Goal: Information Seeking & Learning: Understand process/instructions

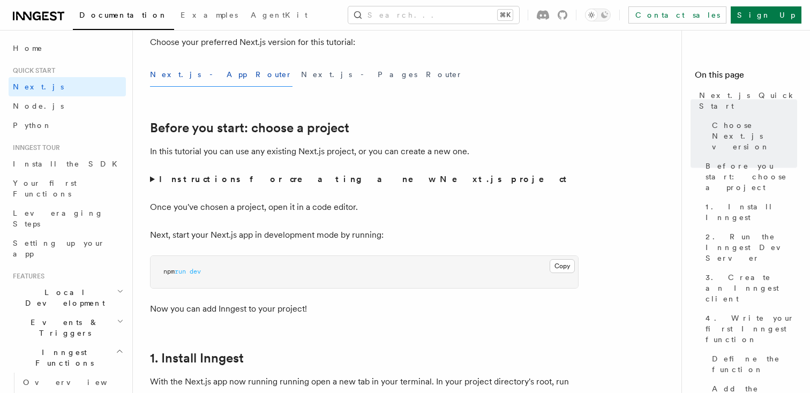
scroll to position [290, 0]
click at [151, 181] on summary "Instructions for creating a new Next.js project" at bounding box center [364, 178] width 429 height 15
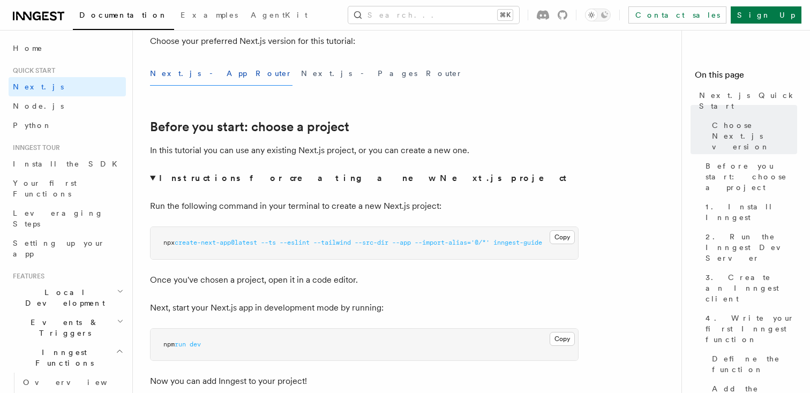
click at [151, 179] on summary "Instructions for creating a new Next.js project" at bounding box center [364, 178] width 429 height 15
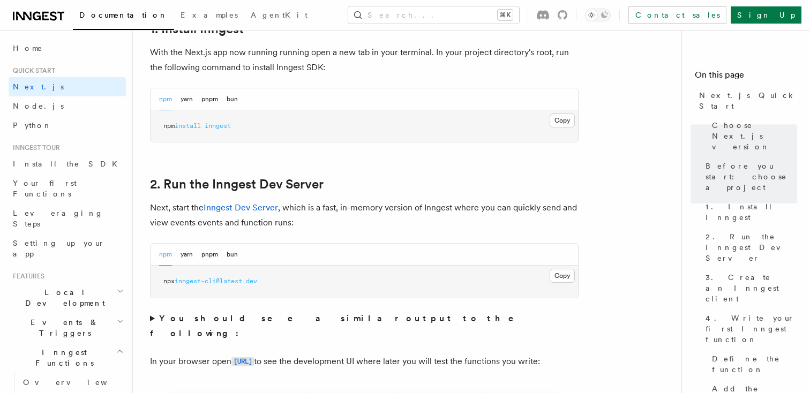
scroll to position [619, 0]
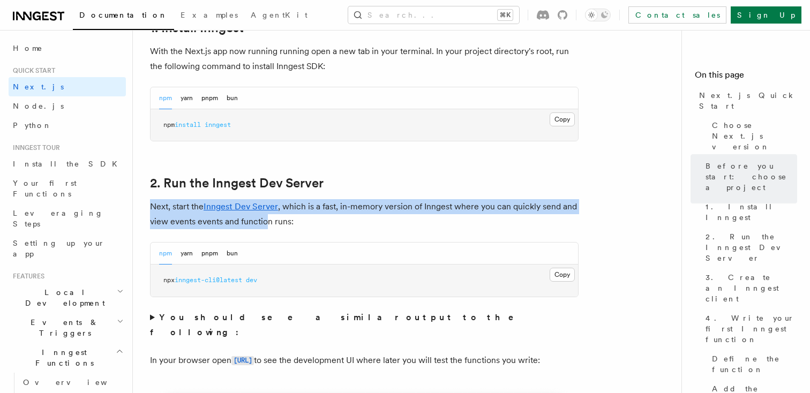
drag, startPoint x: 151, startPoint y: 204, endPoint x: 266, endPoint y: 220, distance: 116.4
click at [266, 220] on p "Next, start the Inngest Dev Server , which is a fast, in-memory version of Inng…" at bounding box center [364, 214] width 429 height 30
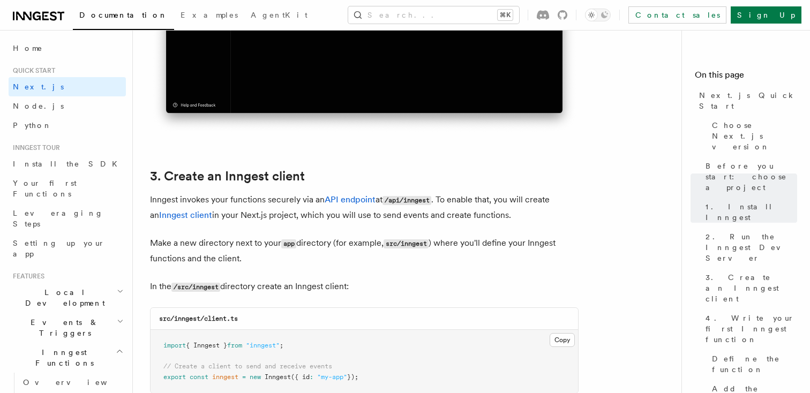
scroll to position [1139, 0]
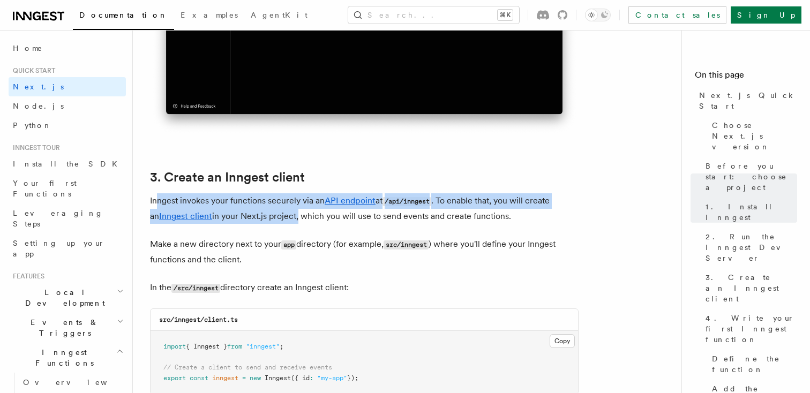
drag, startPoint x: 157, startPoint y: 201, endPoint x: 286, endPoint y: 219, distance: 130.3
click at [286, 219] on p "Inngest invokes your functions securely via an API endpoint at /api/inngest . T…" at bounding box center [364, 208] width 429 height 31
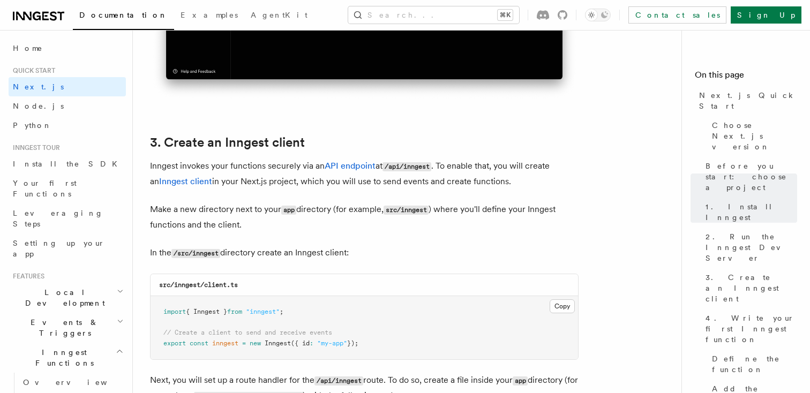
scroll to position [1174, 0]
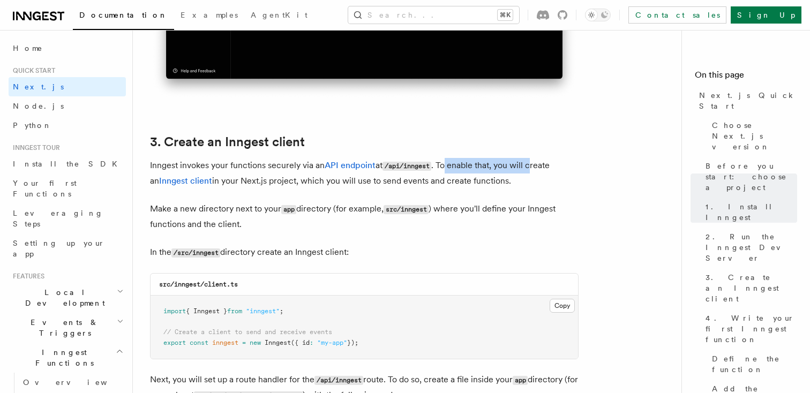
drag, startPoint x: 449, startPoint y: 167, endPoint x: 537, endPoint y: 167, distance: 87.9
click at [537, 167] on p "Inngest invokes your functions securely via an API endpoint at /api/inngest . T…" at bounding box center [364, 173] width 429 height 31
drag, startPoint x: 229, startPoint y: 185, endPoint x: 511, endPoint y: 185, distance: 281.8
click at [511, 185] on p "Inngest invokes your functions securely via an API endpoint at /api/inngest . T…" at bounding box center [364, 173] width 429 height 31
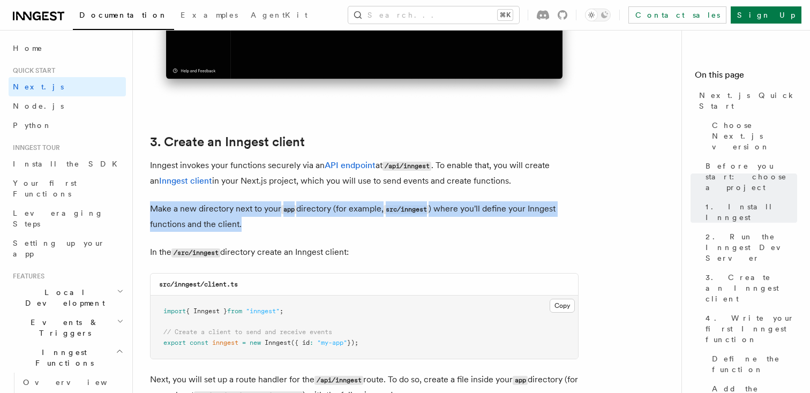
drag, startPoint x: 150, startPoint y: 210, endPoint x: 341, endPoint y: 233, distance: 192.1
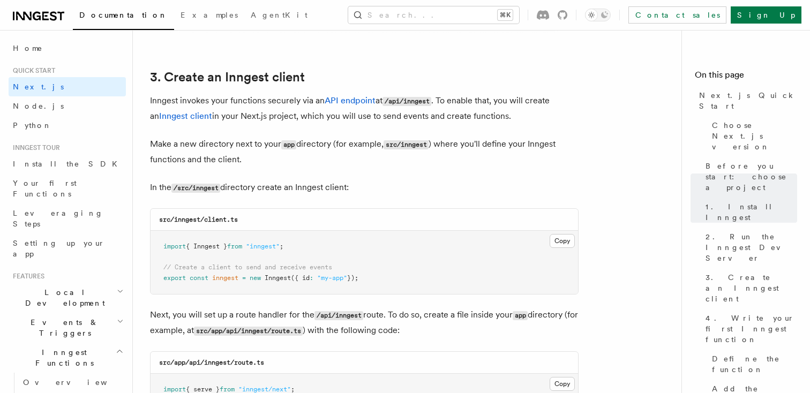
scroll to position [1238, 0]
drag, startPoint x: 158, startPoint y: 165, endPoint x: 245, endPoint y: 166, distance: 87.3
click at [245, 165] on p "Make a new directory next to your app directory (for example, src/inngest ) whe…" at bounding box center [364, 152] width 429 height 31
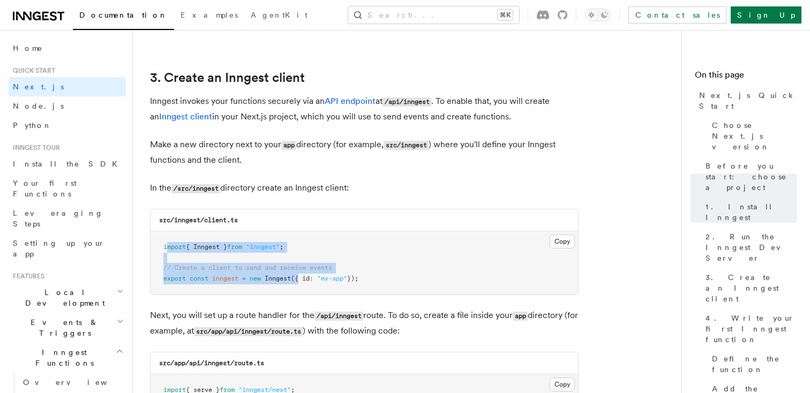
drag, startPoint x: 166, startPoint y: 250, endPoint x: 309, endPoint y: 280, distance: 146.1
click at [309, 280] on code "import { Inngest } from "inngest" ; // Create a client to send and receive even…" at bounding box center [260, 262] width 195 height 39
drag, startPoint x: 373, startPoint y: 280, endPoint x: 158, endPoint y: 248, distance: 217.2
click at [158, 248] on pre "import { Inngest } from "inngest" ; // Create a client to send and receive even…" at bounding box center [365, 262] width 428 height 63
copy code "import { Inngest } from "inngest" ; // Create a client to send and receive even…"
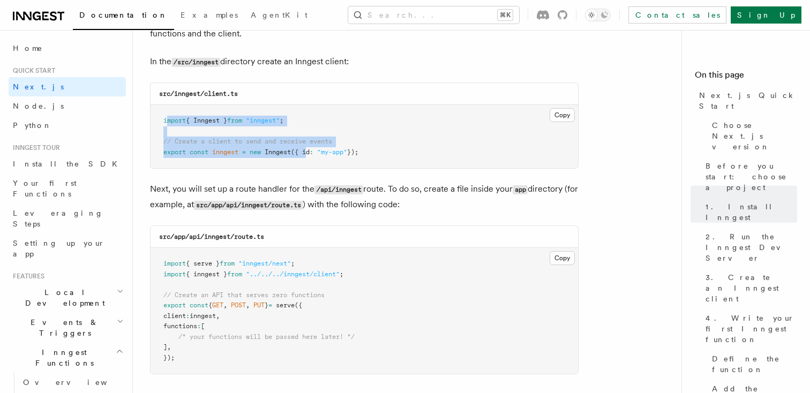
scroll to position [1368, 0]
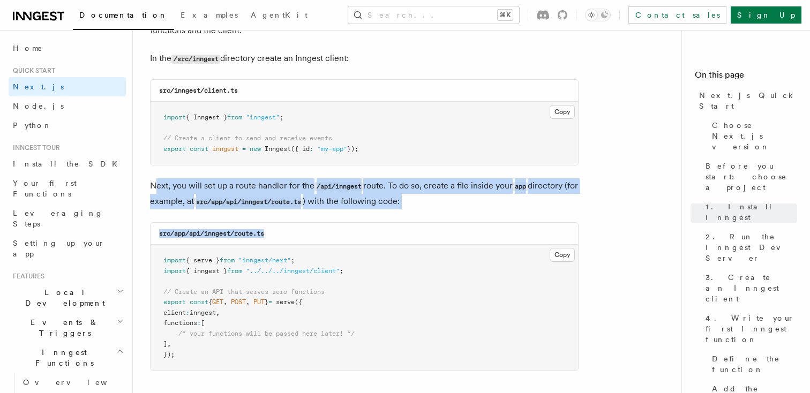
drag, startPoint x: 155, startPoint y: 185, endPoint x: 336, endPoint y: 234, distance: 187.5
click at [336, 234] on div "src/app/api/inngest/route.ts" at bounding box center [365, 234] width 428 height 22
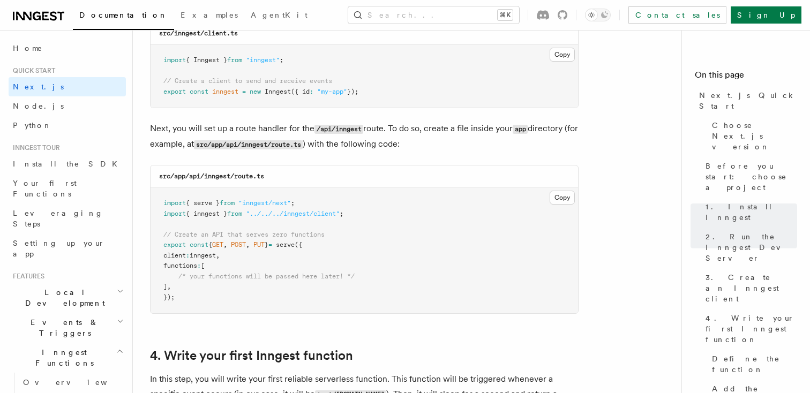
scroll to position [1427, 0]
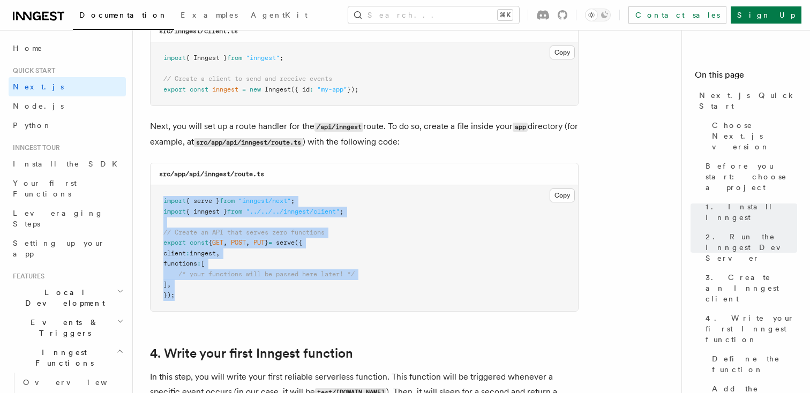
drag, startPoint x: 176, startPoint y: 298, endPoint x: 155, endPoint y: 205, distance: 95.5
click at [155, 205] on pre "import { serve } from "inngest/next" ; import { inngest } from "../../../innges…" at bounding box center [365, 248] width 428 height 126
copy code "import { serve } from "inngest/next" ; import { inngest } from "../../../innges…"
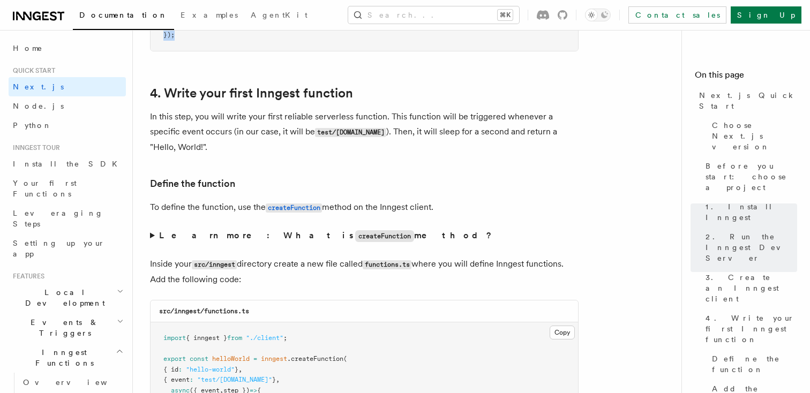
scroll to position [1687, 0]
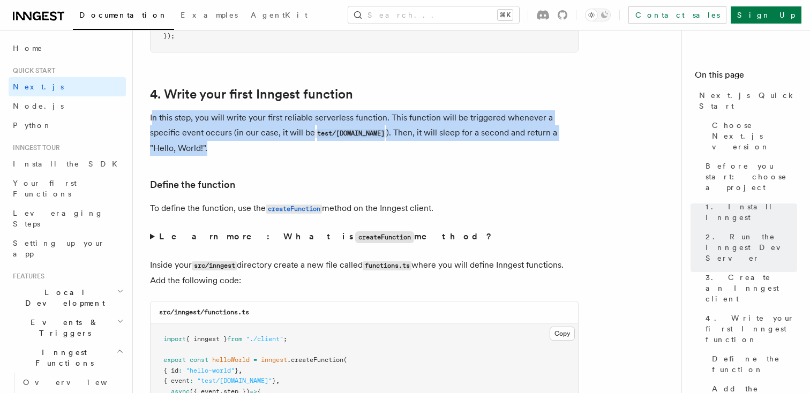
drag, startPoint x: 152, startPoint y: 119, endPoint x: 227, endPoint y: 157, distance: 84.1
click at [227, 156] on p "In this step, you will write your first reliable serverless function. This func…" at bounding box center [364, 133] width 429 height 46
drag, startPoint x: 242, startPoint y: 121, endPoint x: 358, endPoint y: 151, distance: 120.1
click at [358, 151] on p "In this step, you will write your first reliable serverless function. This func…" at bounding box center [364, 133] width 429 height 46
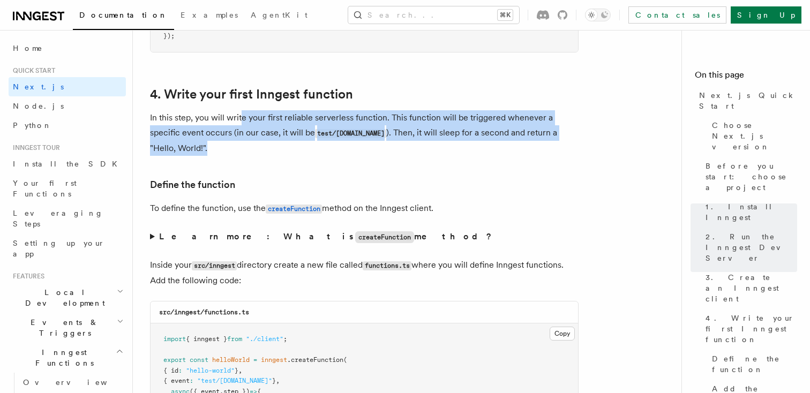
click at [358, 151] on p "In this step, you will write your first reliable serverless function. This func…" at bounding box center [364, 133] width 429 height 46
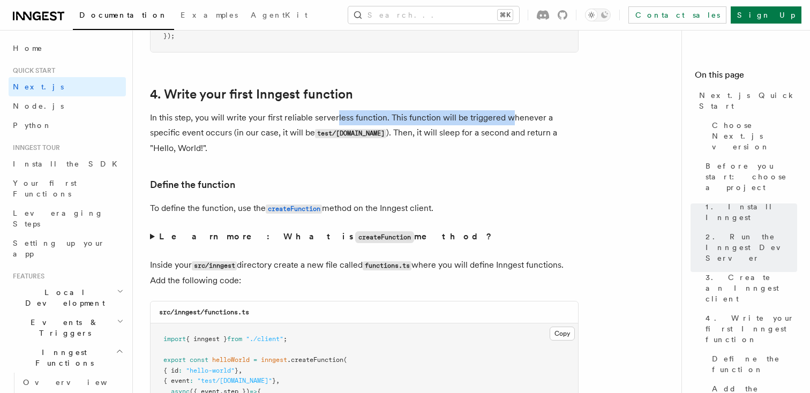
drag, startPoint x: 336, startPoint y: 123, endPoint x: 512, endPoint y: 125, distance: 175.8
click at [512, 124] on p "In this step, you will write your first reliable serverless function. This func…" at bounding box center [364, 133] width 429 height 46
click at [512, 125] on p "In this step, you will write your first reliable serverless function. This func…" at bounding box center [364, 133] width 429 height 46
drag, startPoint x: 395, startPoint y: 119, endPoint x: 551, endPoint y: 122, distance: 155.9
click at [551, 122] on p "In this step, you will write your first reliable serverless function. This func…" at bounding box center [364, 133] width 429 height 46
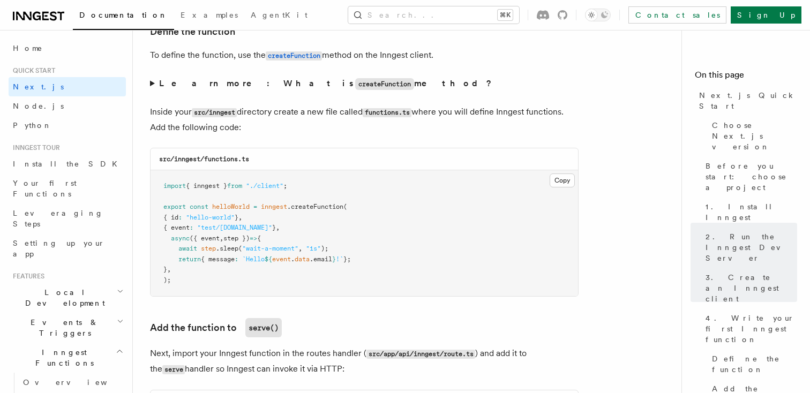
scroll to position [1846, 0]
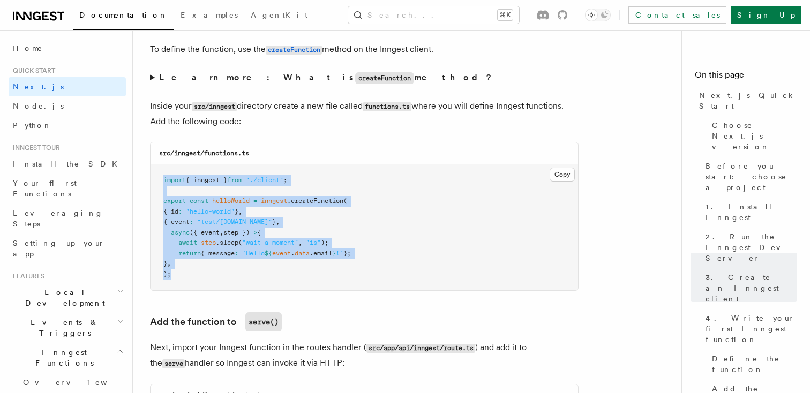
drag, startPoint x: 171, startPoint y: 276, endPoint x: 159, endPoint y: 185, distance: 91.4
click at [160, 185] on pre "import { inngest } from "./client" ; export const helloWorld = inngest .createF…" at bounding box center [365, 227] width 428 height 126
copy code "import { inngest } from "./client" ; export const helloWorld = inngest .createF…"
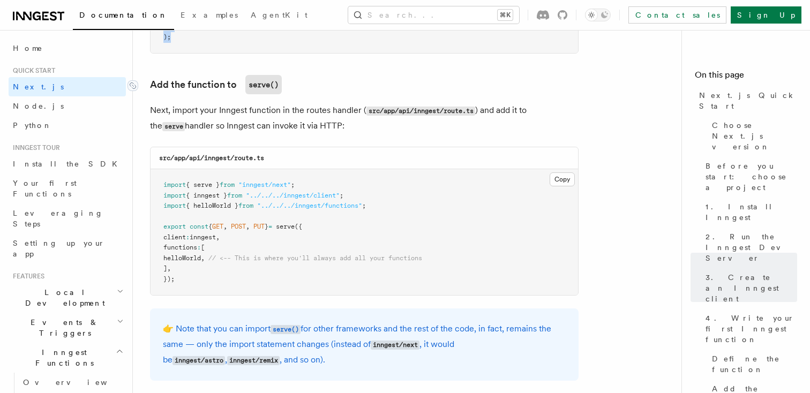
scroll to position [2103, 0]
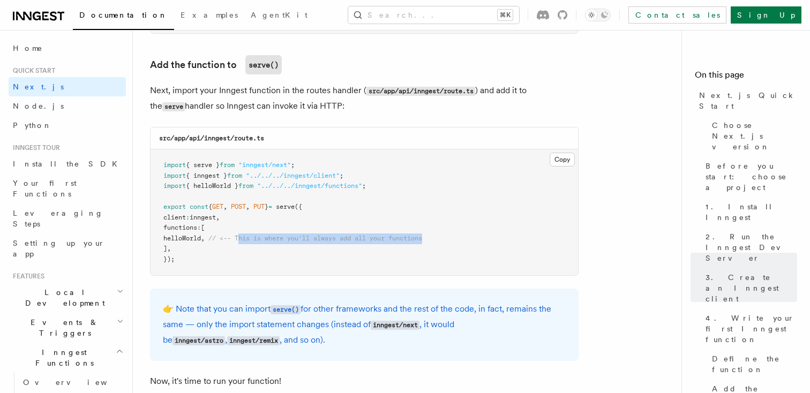
drag, startPoint x: 257, startPoint y: 245, endPoint x: 481, endPoint y: 245, distance: 224.0
click at [481, 245] on pre "import { serve } from "inngest/next" ; import { inngest } from "../../../innges…" at bounding box center [365, 212] width 428 height 126
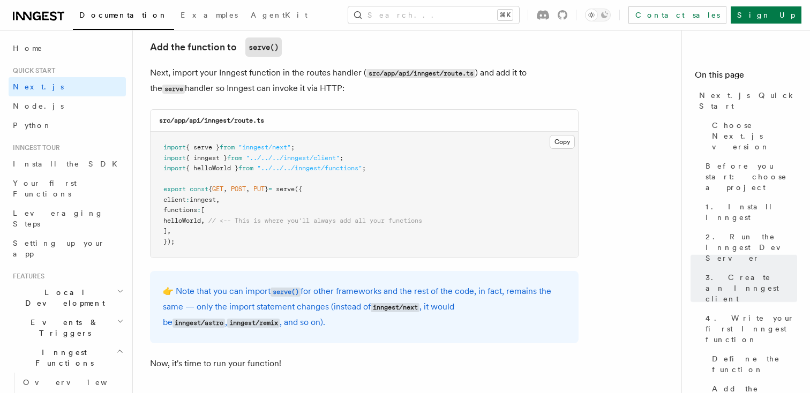
scroll to position [2124, 0]
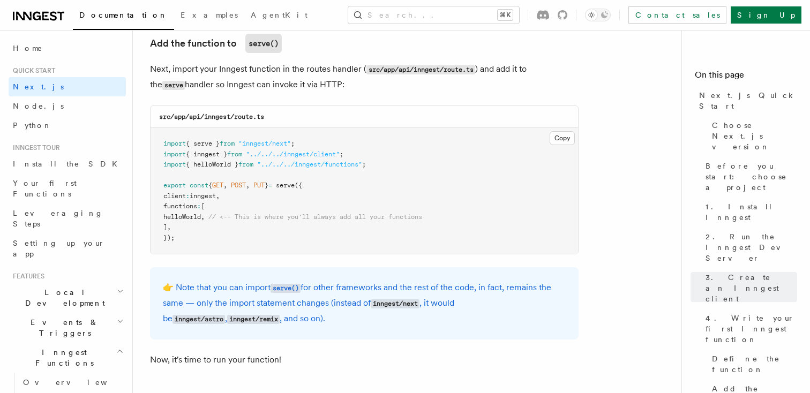
drag, startPoint x: 159, startPoint y: 71, endPoint x: 330, endPoint y: 95, distance: 172.6
click at [330, 93] on p "Next, import your Inngest function in the routes handler ( src/app/api/inngest/…" at bounding box center [364, 77] width 429 height 31
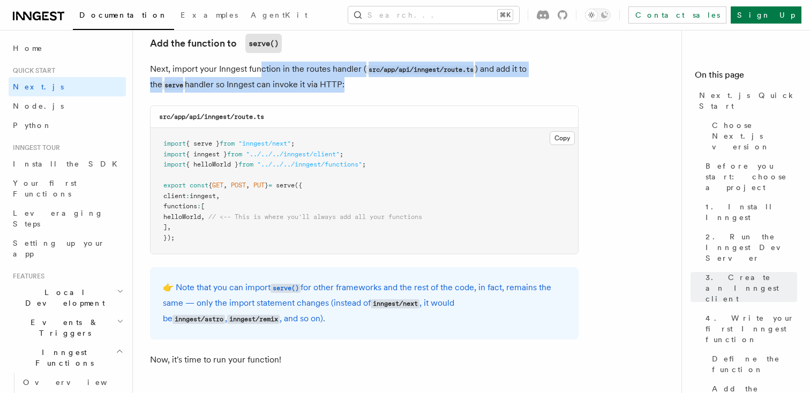
drag, startPoint x: 263, startPoint y: 77, endPoint x: 382, endPoint y: 96, distance: 120.5
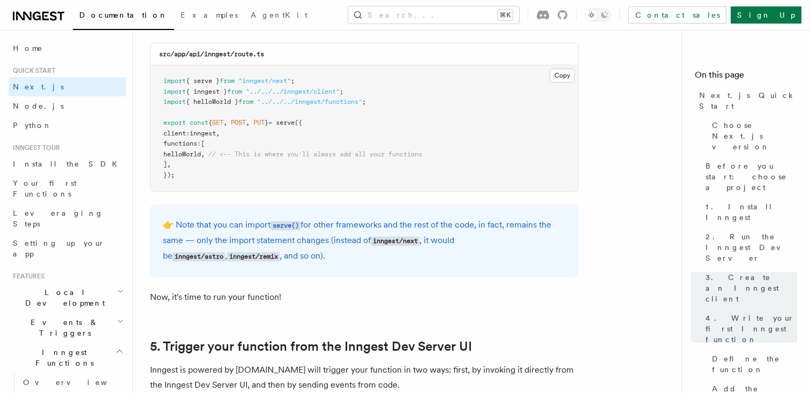
scroll to position [2189, 0]
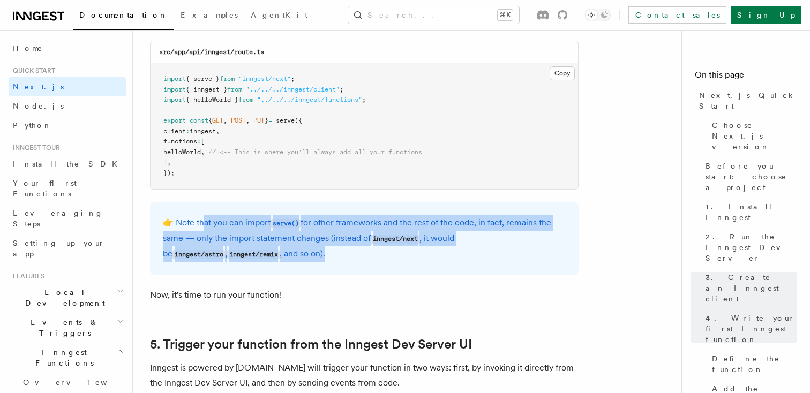
drag, startPoint x: 201, startPoint y: 226, endPoint x: 337, endPoint y: 253, distance: 138.3
click at [337, 253] on p "👉 Note that you can import serve() for other frameworks and the rest of the cod…" at bounding box center [364, 238] width 403 height 47
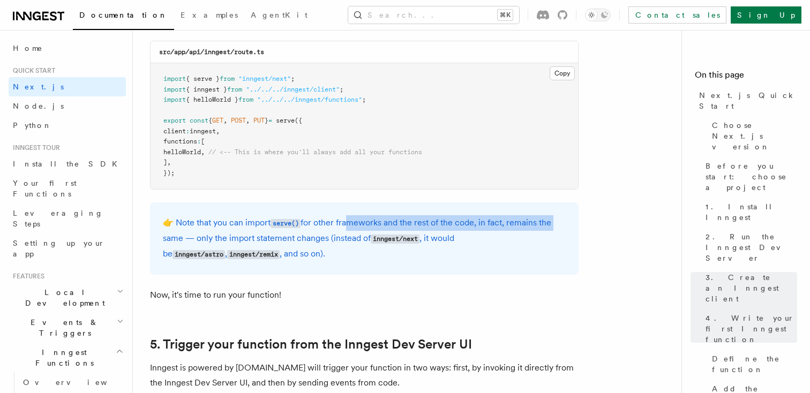
drag, startPoint x: 344, startPoint y: 222, endPoint x: 553, endPoint y: 222, distance: 209.0
click at [553, 222] on p "👉 Note that you can import serve() for other frameworks and the rest of the cod…" at bounding box center [364, 238] width 403 height 47
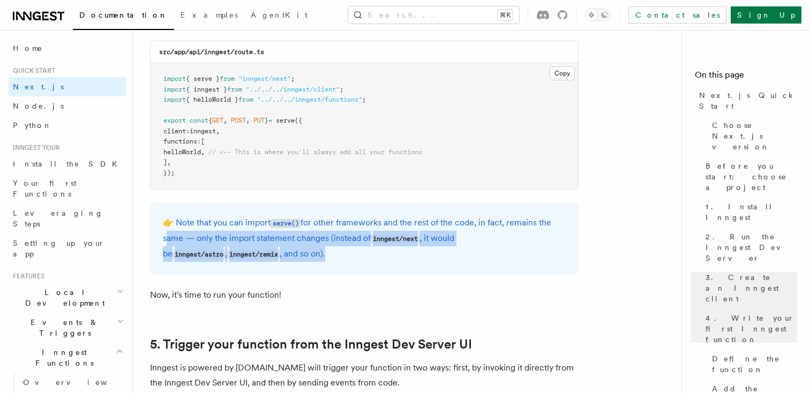
drag, startPoint x: 156, startPoint y: 240, endPoint x: 269, endPoint y: 258, distance: 114.4
click at [269, 258] on div "👉 Note that you can import serve() for other frameworks and the rest of the cod…" at bounding box center [364, 239] width 429 height 72
click at [269, 258] on p "👉 Note that you can import serve() for other frameworks and the rest of the cod…" at bounding box center [364, 238] width 403 height 47
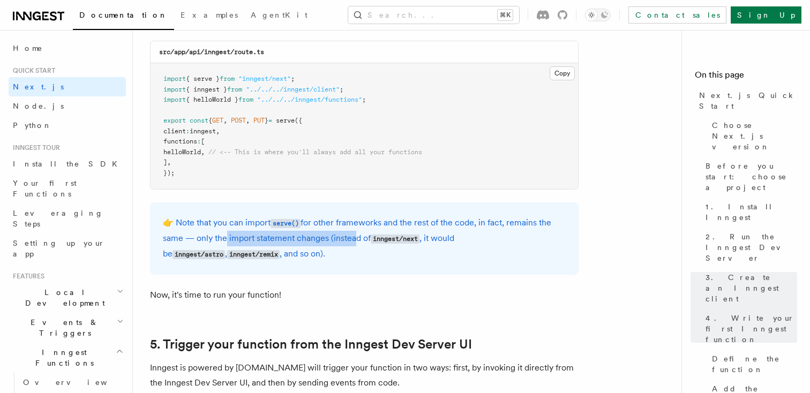
drag, startPoint x: 220, startPoint y: 239, endPoint x: 351, endPoint y: 246, distance: 132.0
click at [351, 246] on p "👉 Note that you can import serve() for other frameworks and the rest of the cod…" at bounding box center [364, 238] width 403 height 47
click at [308, 260] on p "👉 Note that you can import serve() for other frameworks and the rest of the cod…" at bounding box center [364, 238] width 403 height 47
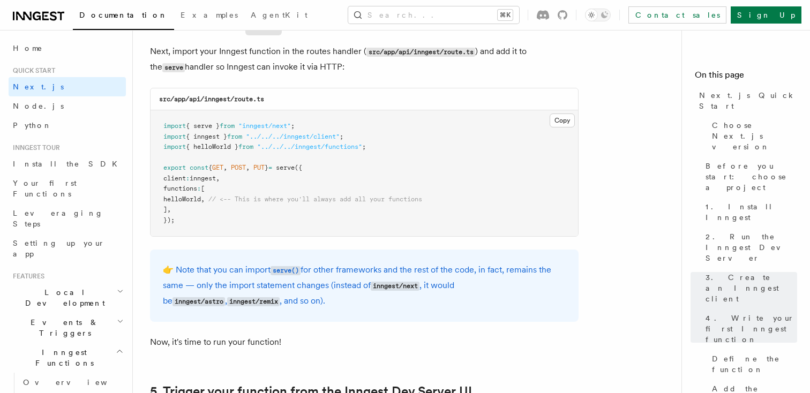
scroll to position [2121, 0]
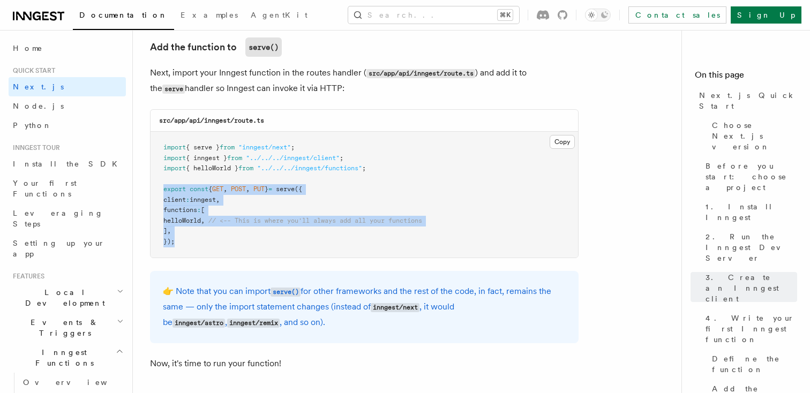
drag, startPoint x: 162, startPoint y: 190, endPoint x: 276, endPoint y: 253, distance: 130.0
click at [276, 253] on pre "import { serve } from "inngest/next" ; import { inngest } from "../../../innges…" at bounding box center [365, 195] width 428 height 126
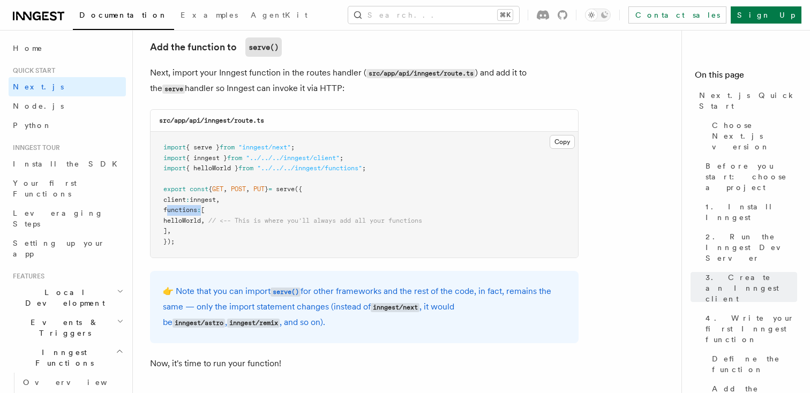
drag, startPoint x: 169, startPoint y: 213, endPoint x: 212, endPoint y: 213, distance: 42.9
click at [205, 213] on span "functions : [" at bounding box center [183, 210] width 41 height 8
drag, startPoint x: 182, startPoint y: 226, endPoint x: 230, endPoint y: 226, distance: 48.2
click at [230, 225] on span "helloWorld , // <-- This is where you'll always add all your functions" at bounding box center [292, 221] width 259 height 8
click at [266, 241] on pre "import { serve } from "inngest/next" ; import { inngest } from "../../../innges…" at bounding box center [365, 195] width 428 height 126
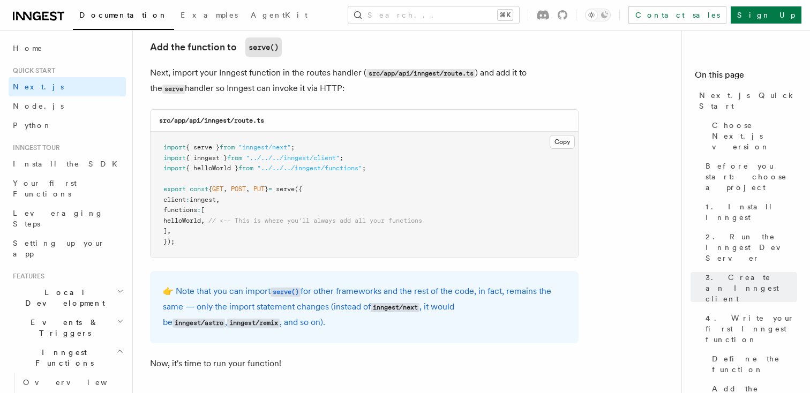
click at [258, 257] on pre "import { serve } from "inngest/next" ; import { inngest } from "../../../innges…" at bounding box center [365, 195] width 428 height 126
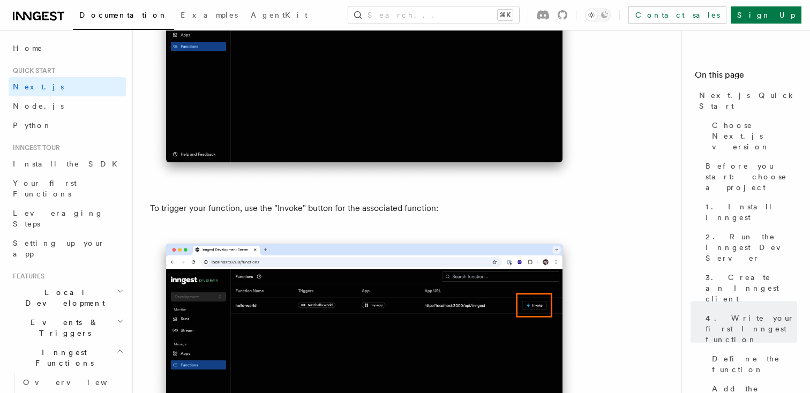
scroll to position [2745, 0]
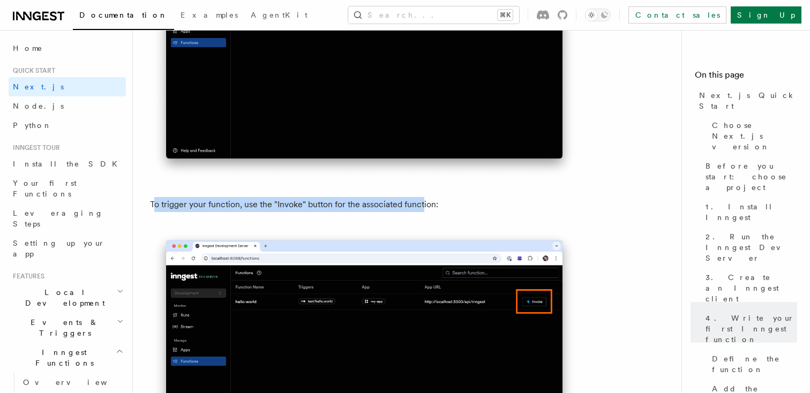
drag, startPoint x: 156, startPoint y: 208, endPoint x: 421, endPoint y: 208, distance: 265.2
click at [421, 208] on p "To trigger your function, use the "Invoke" button for the associated function:" at bounding box center [364, 204] width 429 height 15
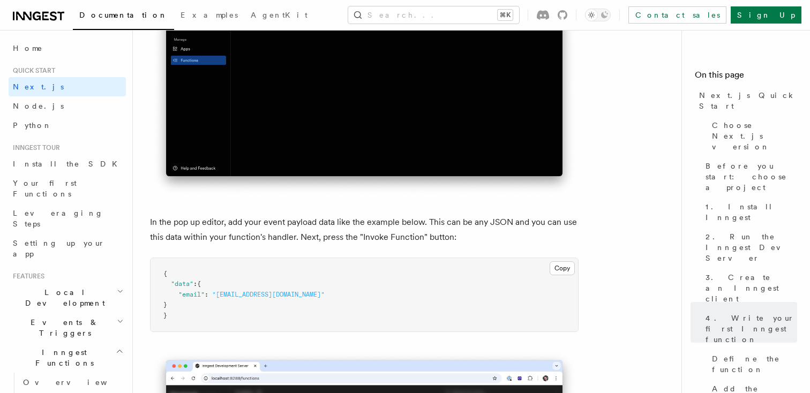
scroll to position [3079, 0]
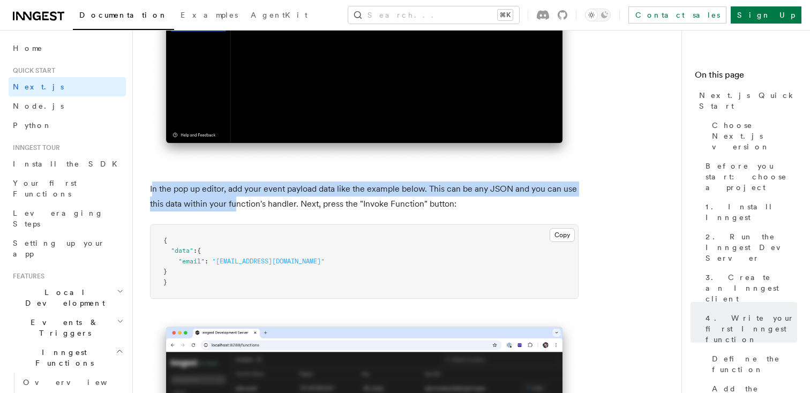
drag, startPoint x: 153, startPoint y: 191, endPoint x: 236, endPoint y: 212, distance: 85.0
click at [236, 212] on p "In the pop up editor, add your event payload data like the example below. This …" at bounding box center [364, 197] width 429 height 30
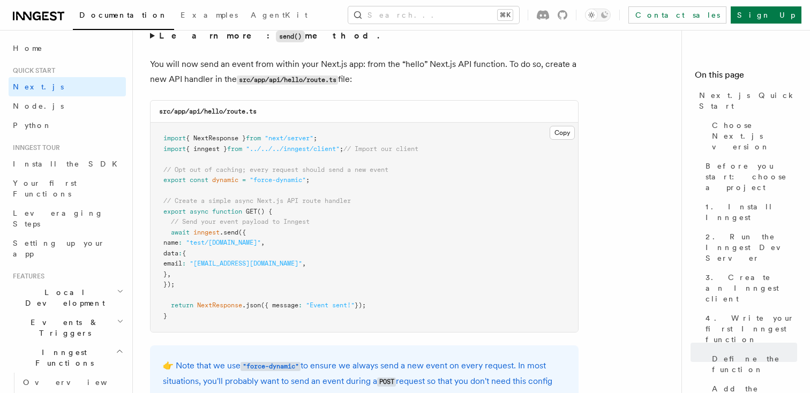
scroll to position [5604, 0]
drag, startPoint x: 356, startPoint y: 155, endPoint x: 162, endPoint y: 155, distance: 194.0
click at [162, 155] on pre "import { NextResponse } from "next/server" ; import { inngest } from "../../../…" at bounding box center [365, 226] width 428 height 209
copy span "import { inngest } from "../../../inngest/client" ;"
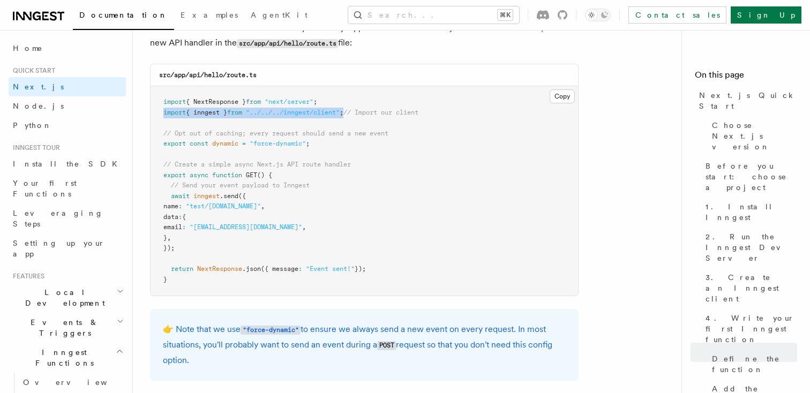
scroll to position [5660, 0]
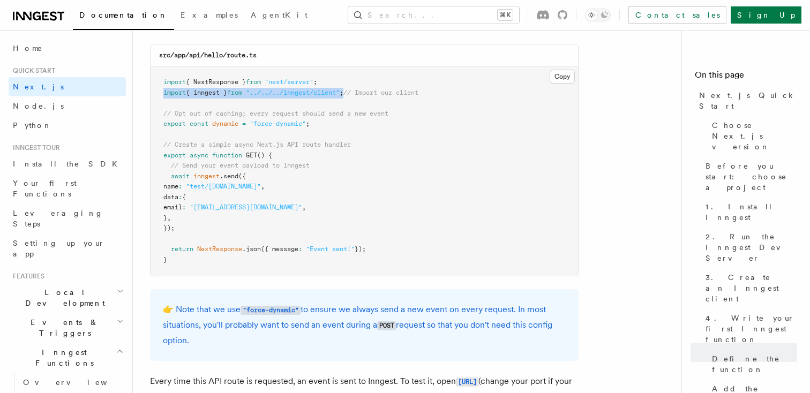
drag, startPoint x: 184, startPoint y: 231, endPoint x: 141, endPoint y: 185, distance: 62.6
copy code "await inngest .send ({ name : "test/[DOMAIN_NAME]" , data : { email : "[EMAIL_A…"
click at [233, 224] on pre "import { NextResponse } from "next/server" ; import { inngest } from "../../../…" at bounding box center [365, 170] width 428 height 209
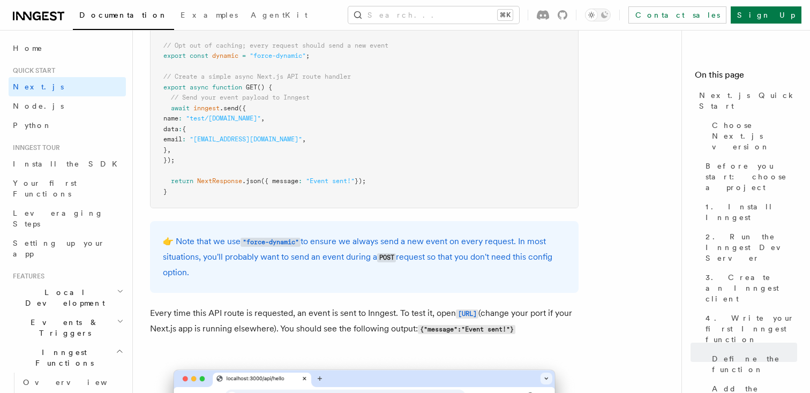
drag, startPoint x: 168, startPoint y: 184, endPoint x: 428, endPoint y: 184, distance: 260.4
click at [428, 184] on pre "import { NextResponse } from "next/server" ; import { inngest } from "../../../…" at bounding box center [365, 102] width 428 height 209
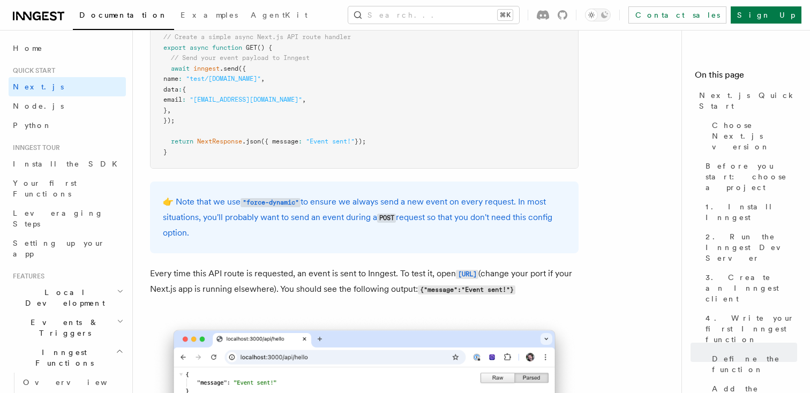
drag, startPoint x: 192, startPoint y: 207, endPoint x: 296, endPoint y: 248, distance: 112.1
click at [296, 248] on div "👉 Note that we use "force-dynamic" to ensure we always send a new event on ever…" at bounding box center [364, 218] width 429 height 72
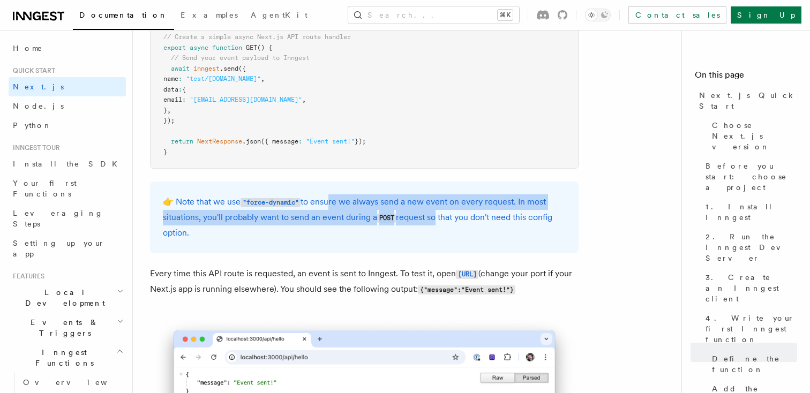
drag, startPoint x: 327, startPoint y: 211, endPoint x: 436, endPoint y: 222, distance: 109.3
click at [436, 222] on p "👉 Note that we use "force-dynamic" to ensure we always send a new event on ever…" at bounding box center [364, 217] width 403 height 46
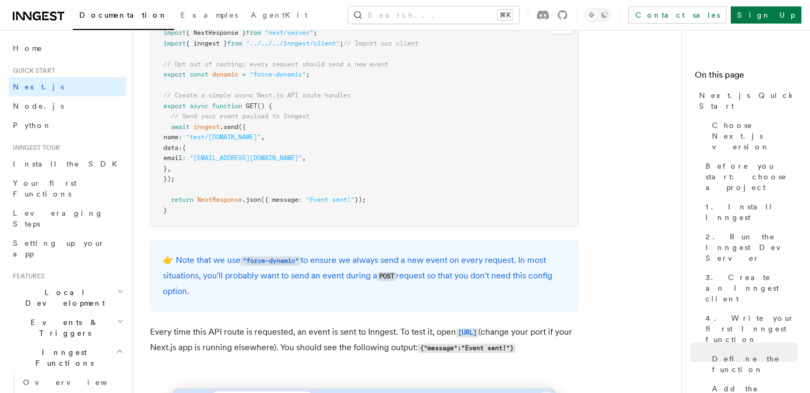
scroll to position [5708, 0]
drag, startPoint x: 162, startPoint y: 81, endPoint x: 354, endPoint y: 82, distance: 191.3
click at [354, 82] on pre "import { NextResponse } from "next/server" ; import { inngest } from "../../../…" at bounding box center [365, 122] width 428 height 209
copy span "export const dynamic = "force-dynamic" ;"
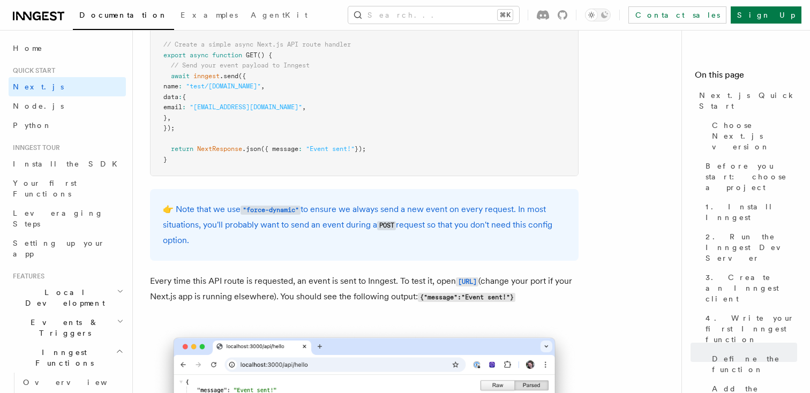
scroll to position [5779, 0]
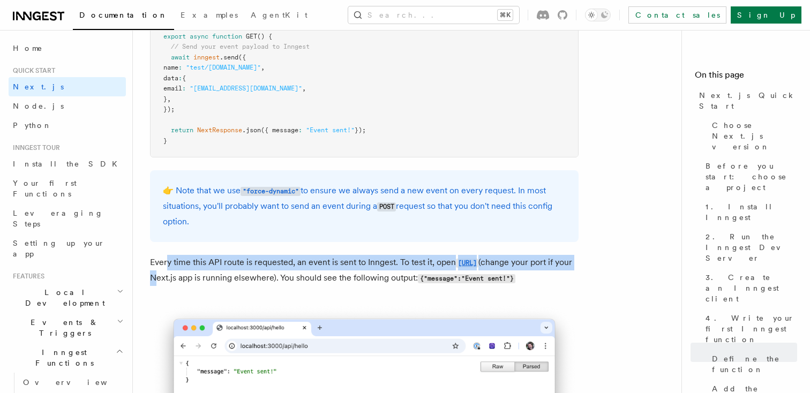
drag, startPoint x: 166, startPoint y: 265, endPoint x: 373, endPoint y: 279, distance: 207.9
click at [373, 279] on p "Every time this API route is requested, an event is sent to Inngest. To test it…" at bounding box center [364, 270] width 429 height 31
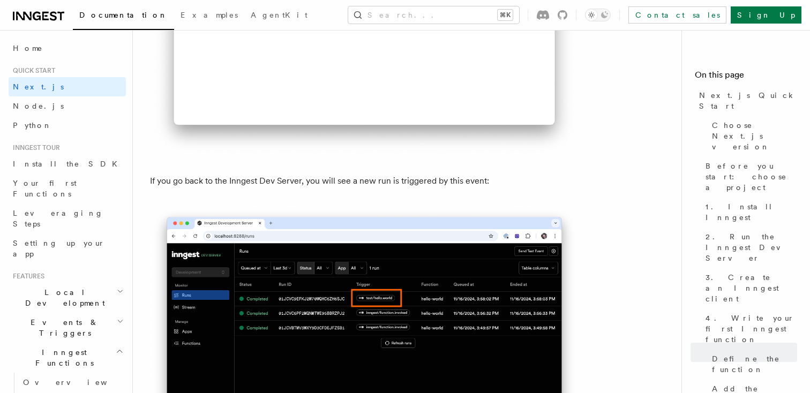
scroll to position [6235, 0]
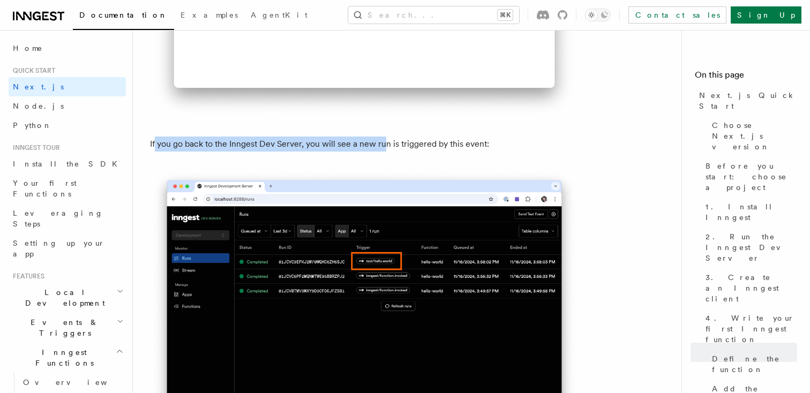
drag, startPoint x: 155, startPoint y: 171, endPoint x: 386, endPoint y: 171, distance: 230.9
click at [386, 152] on p "If you go back to the Inngest Dev Server, you will see a new run is triggered b…" at bounding box center [364, 144] width 429 height 15
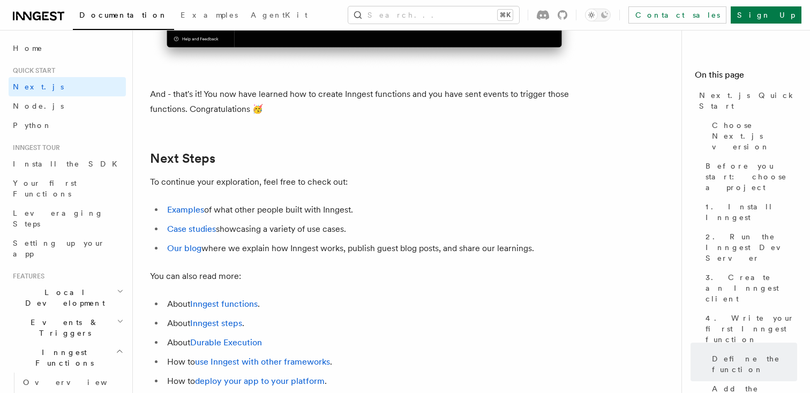
scroll to position [6606, 0]
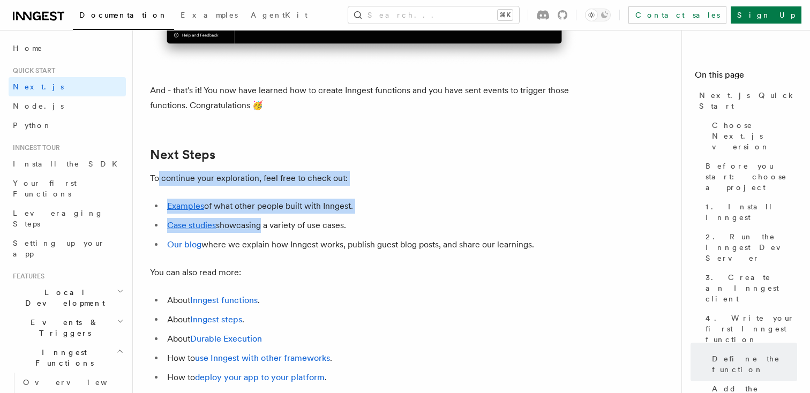
drag, startPoint x: 156, startPoint y: 198, endPoint x: 260, endPoint y: 248, distance: 115.5
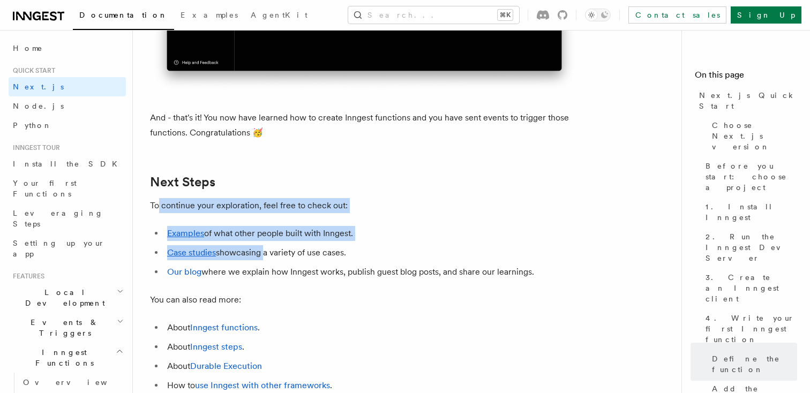
scroll to position [6830, 0]
